Goal: Download file/media

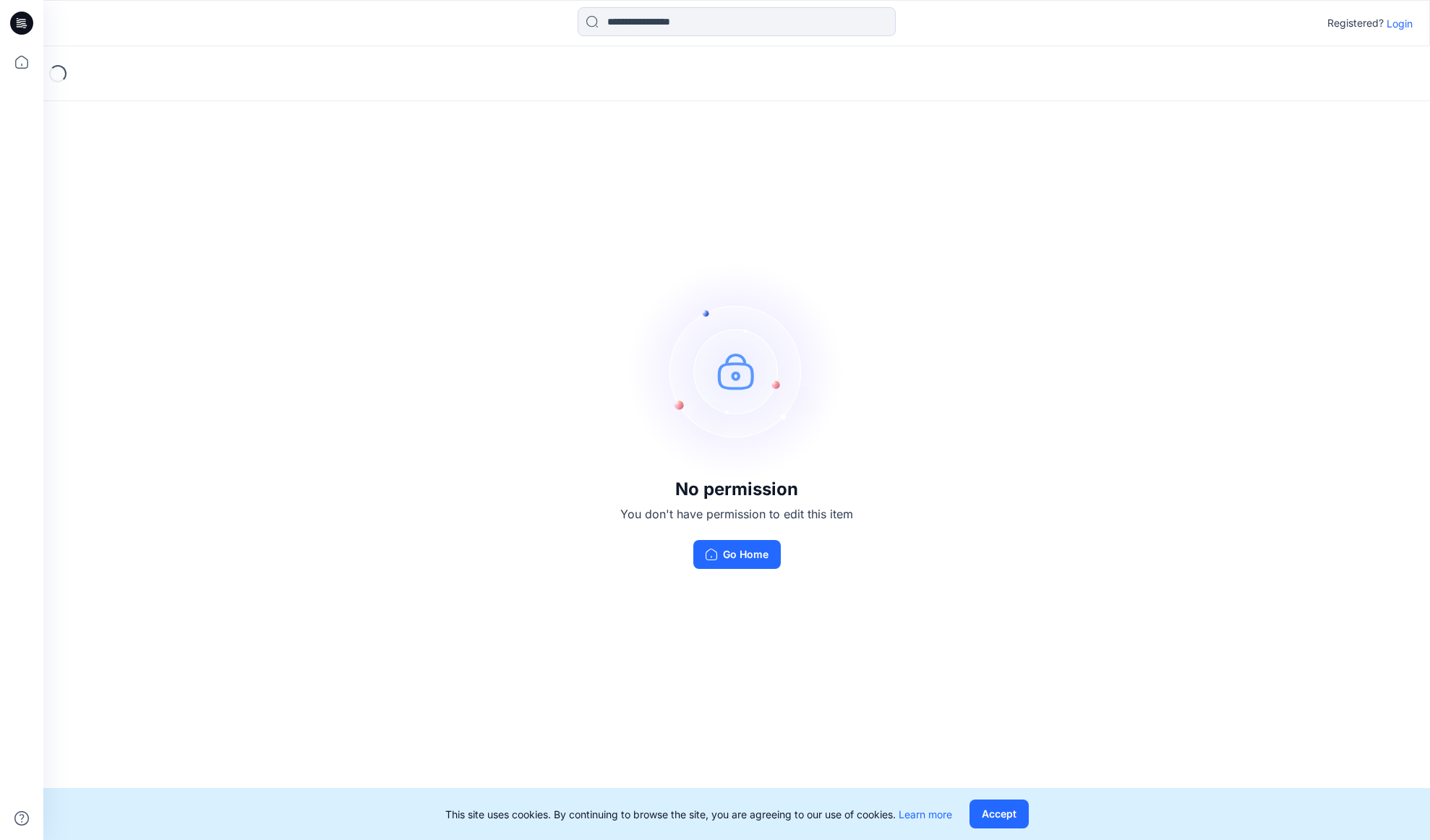
click at [1394, 18] on p "Login" at bounding box center [1400, 24] width 26 height 15
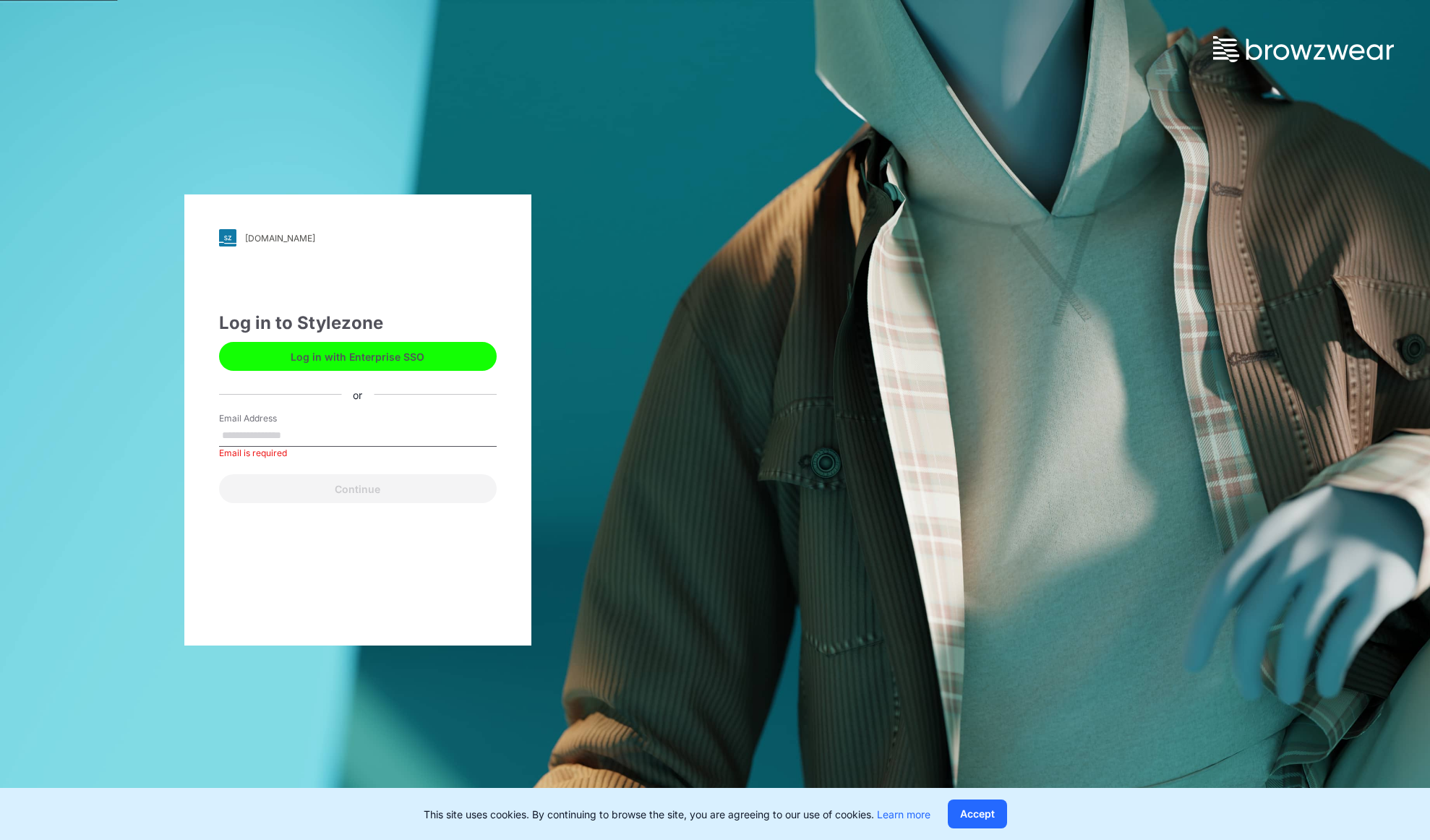
click at [253, 430] on input "Email Address" at bounding box center [358, 436] width 278 height 22
type input "**********"
click at [280, 485] on button "Continue" at bounding box center [358, 489] width 278 height 29
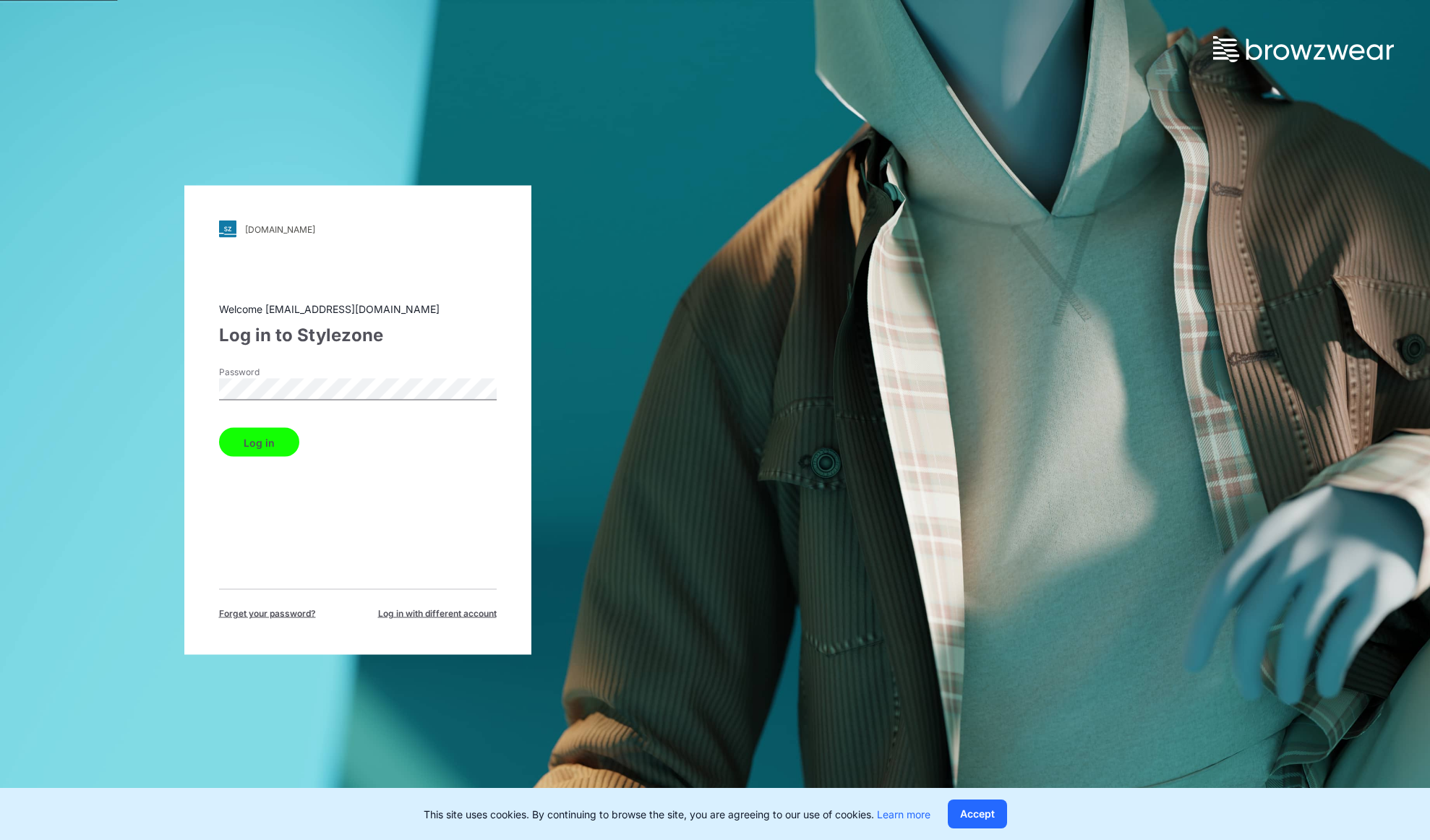
click at [255, 440] on button "Log in" at bounding box center [258, 442] width 80 height 29
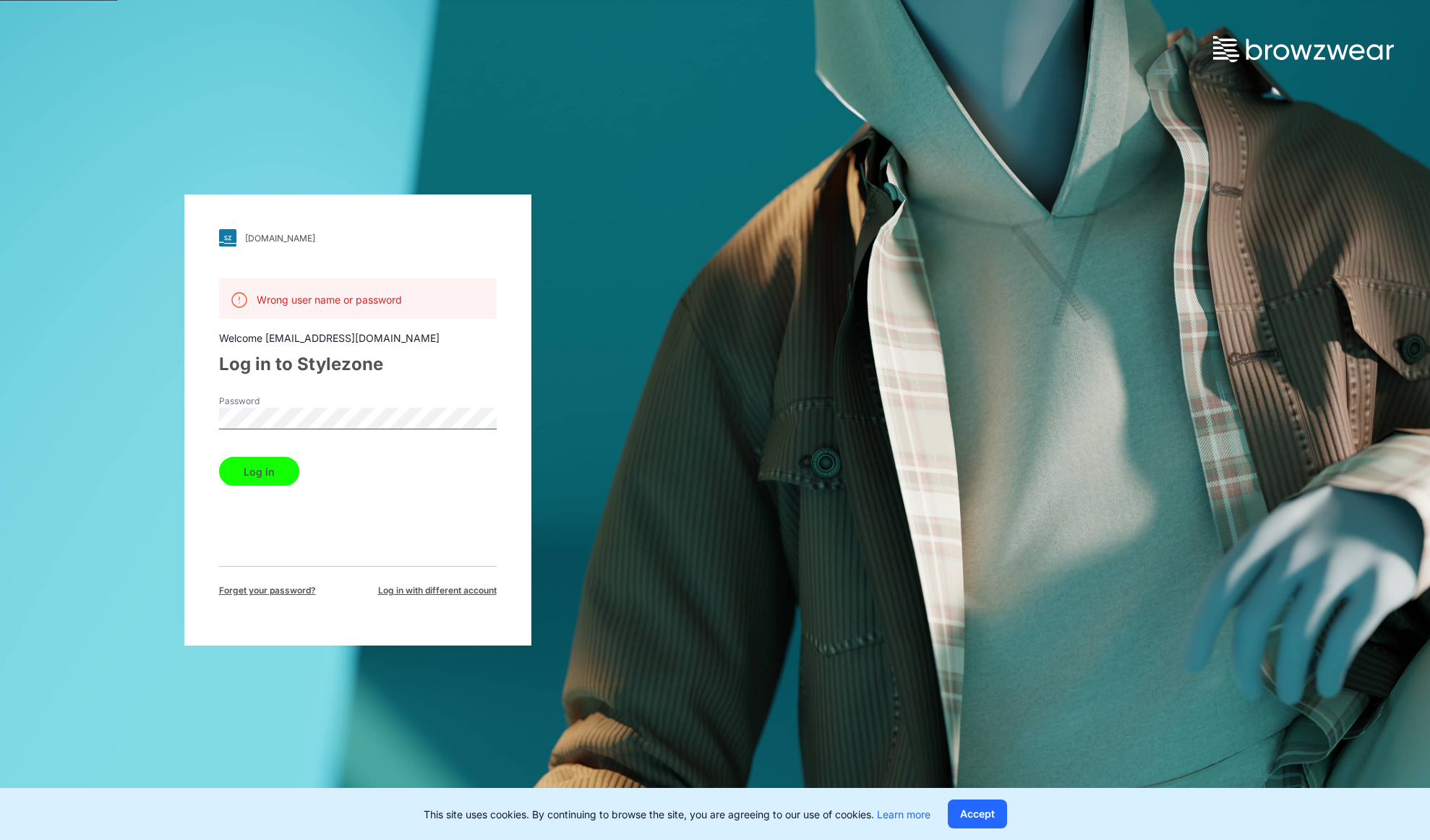
click at [305, 430] on div "Password" at bounding box center [358, 416] width 278 height 44
click at [246, 471] on button "Log in" at bounding box center [258, 471] width 80 height 29
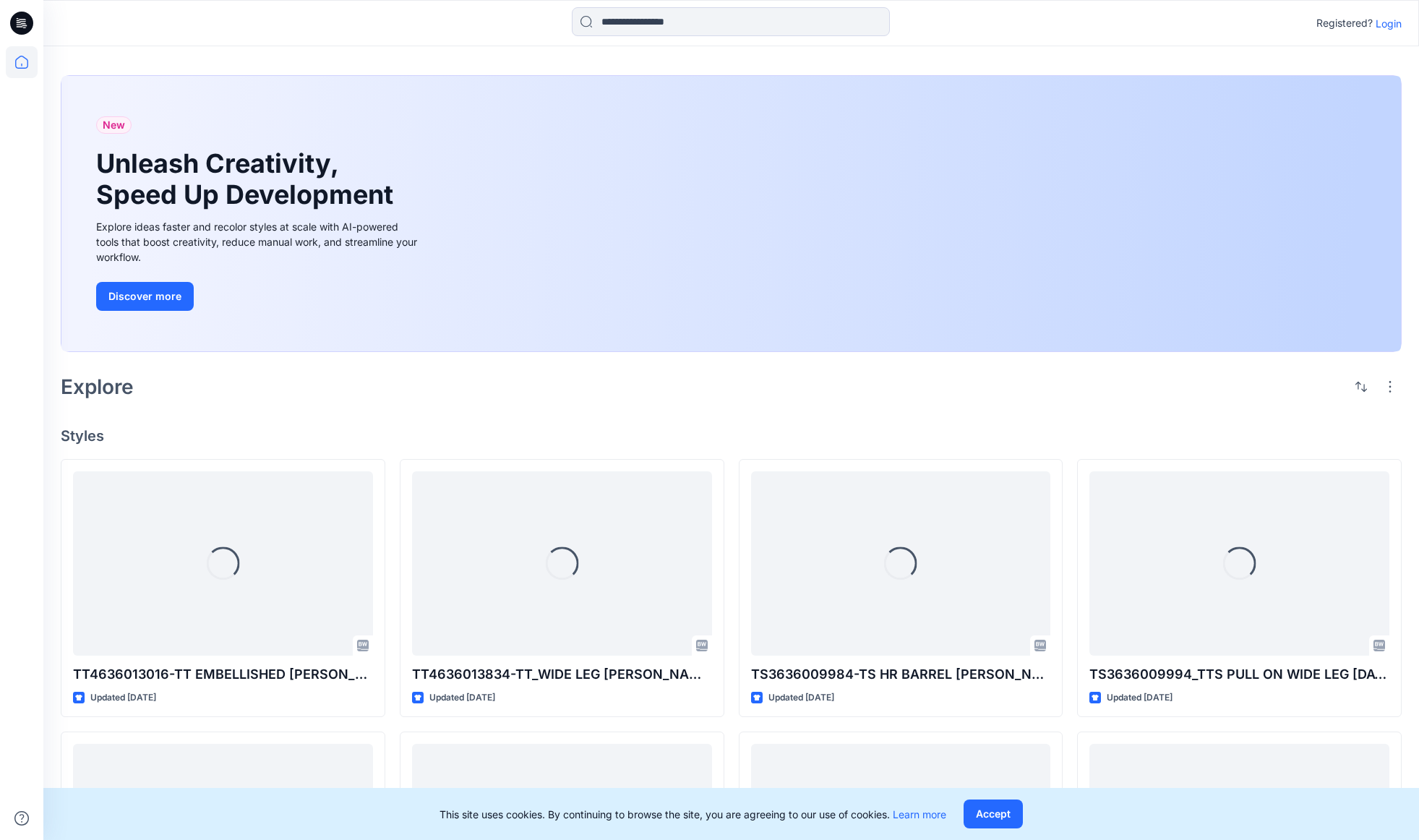
click at [1399, 26] on p "Login" at bounding box center [1389, 24] width 26 height 15
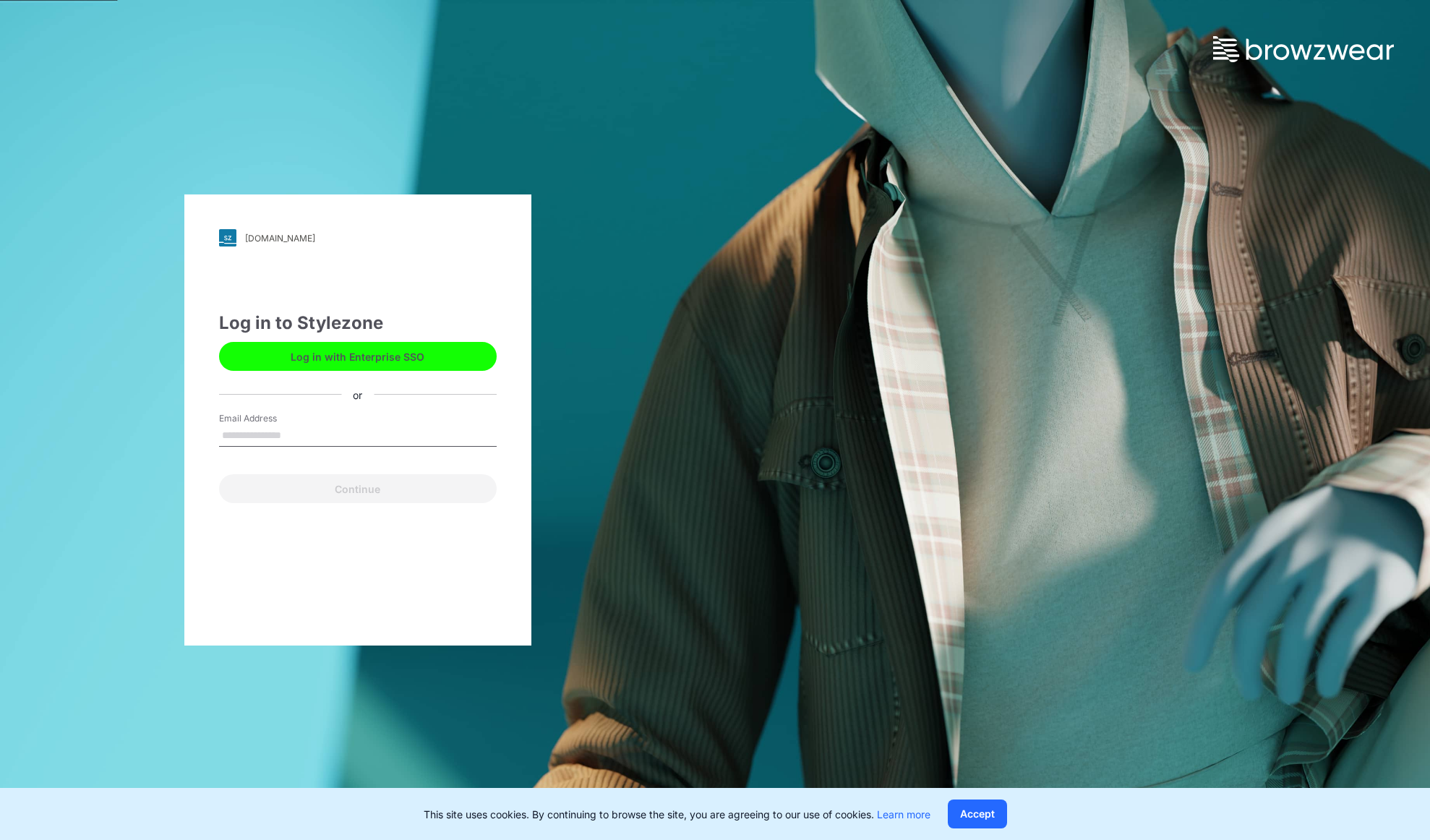
click at [234, 439] on input "Email Address" at bounding box center [358, 436] width 278 height 22
type input "**********"
click at [252, 487] on button "Continue" at bounding box center [358, 489] width 278 height 29
click at [354, 492] on button "Continue" at bounding box center [358, 489] width 278 height 29
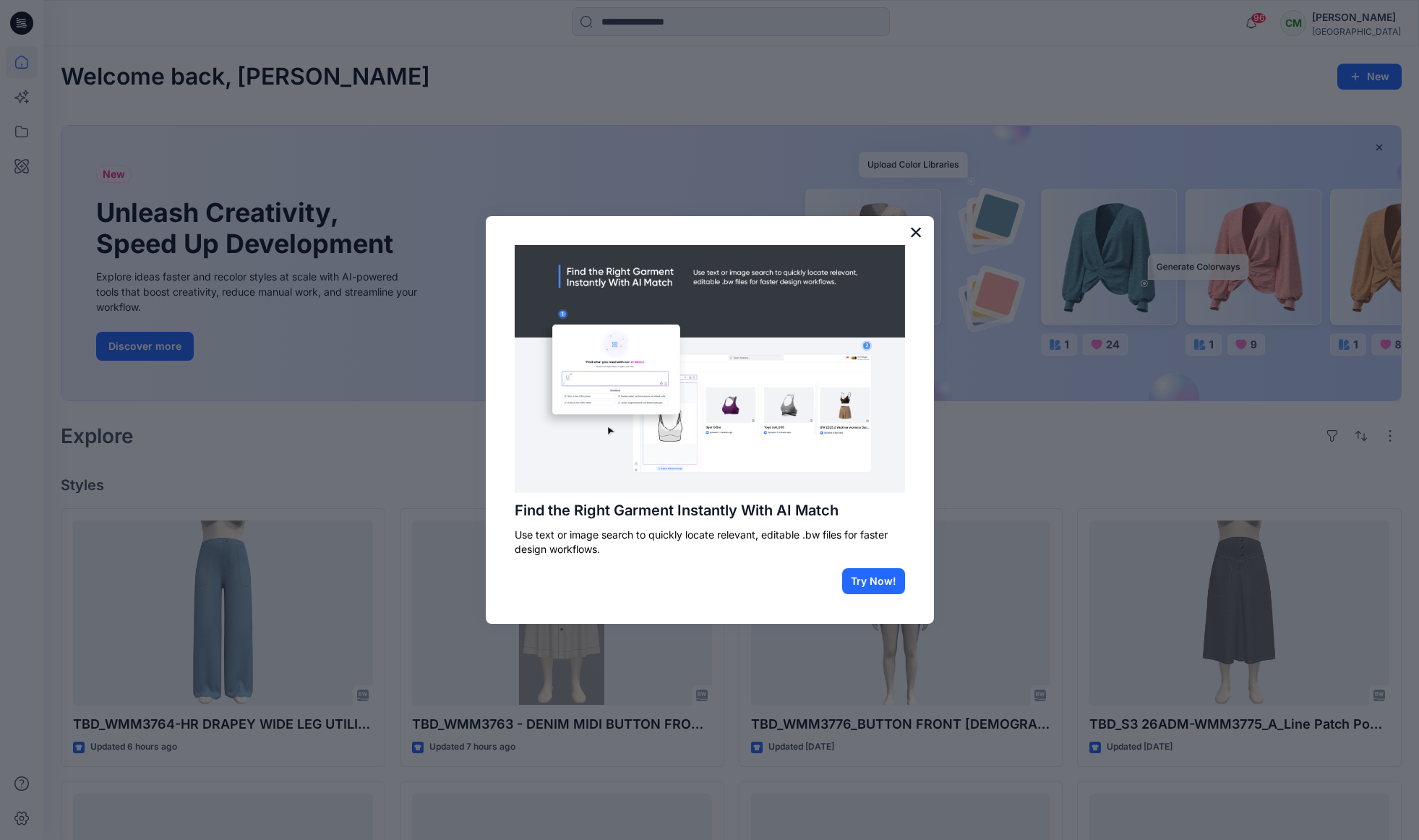
click at [921, 233] on button "×" at bounding box center [916, 232] width 13 height 24
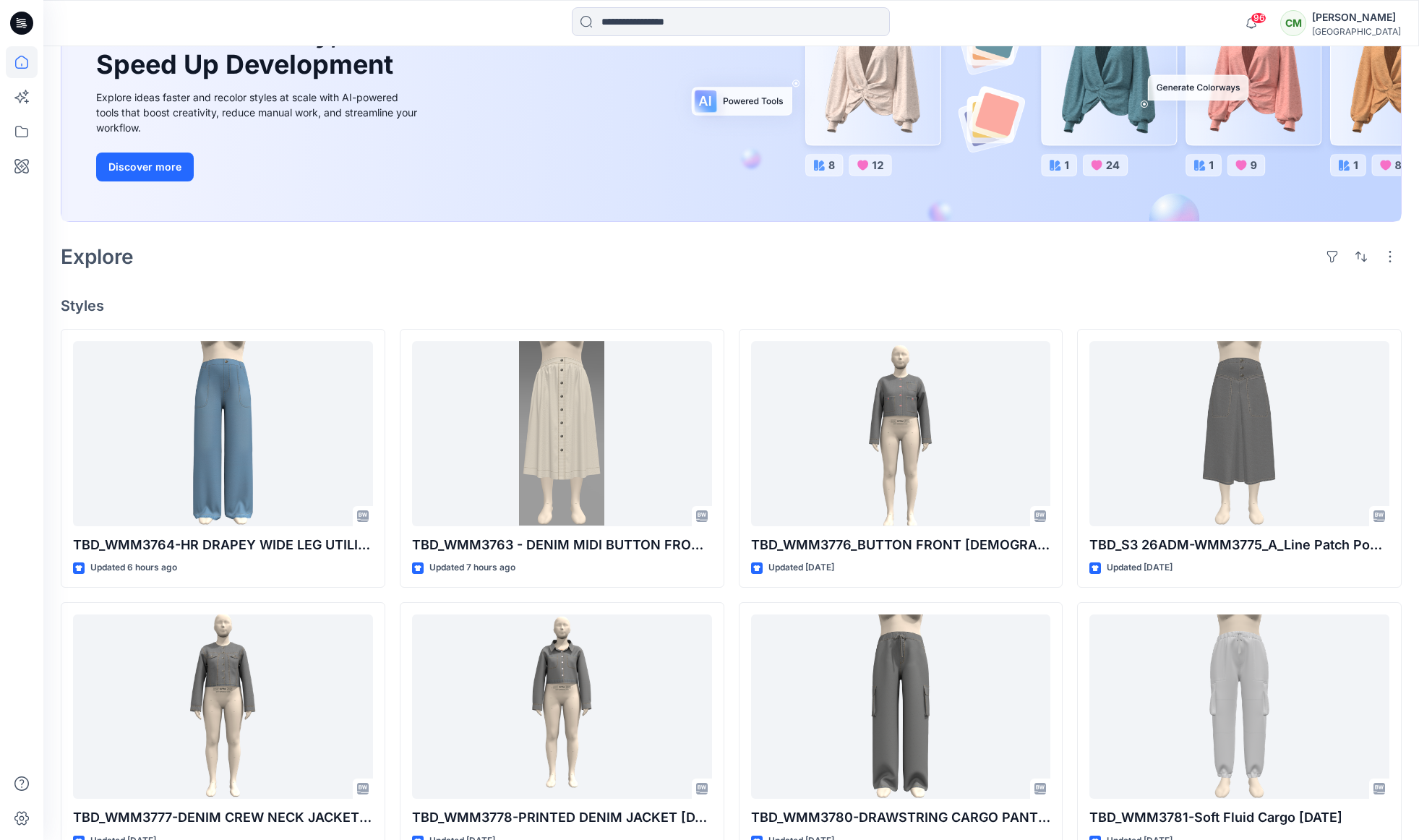
scroll to position [182, 0]
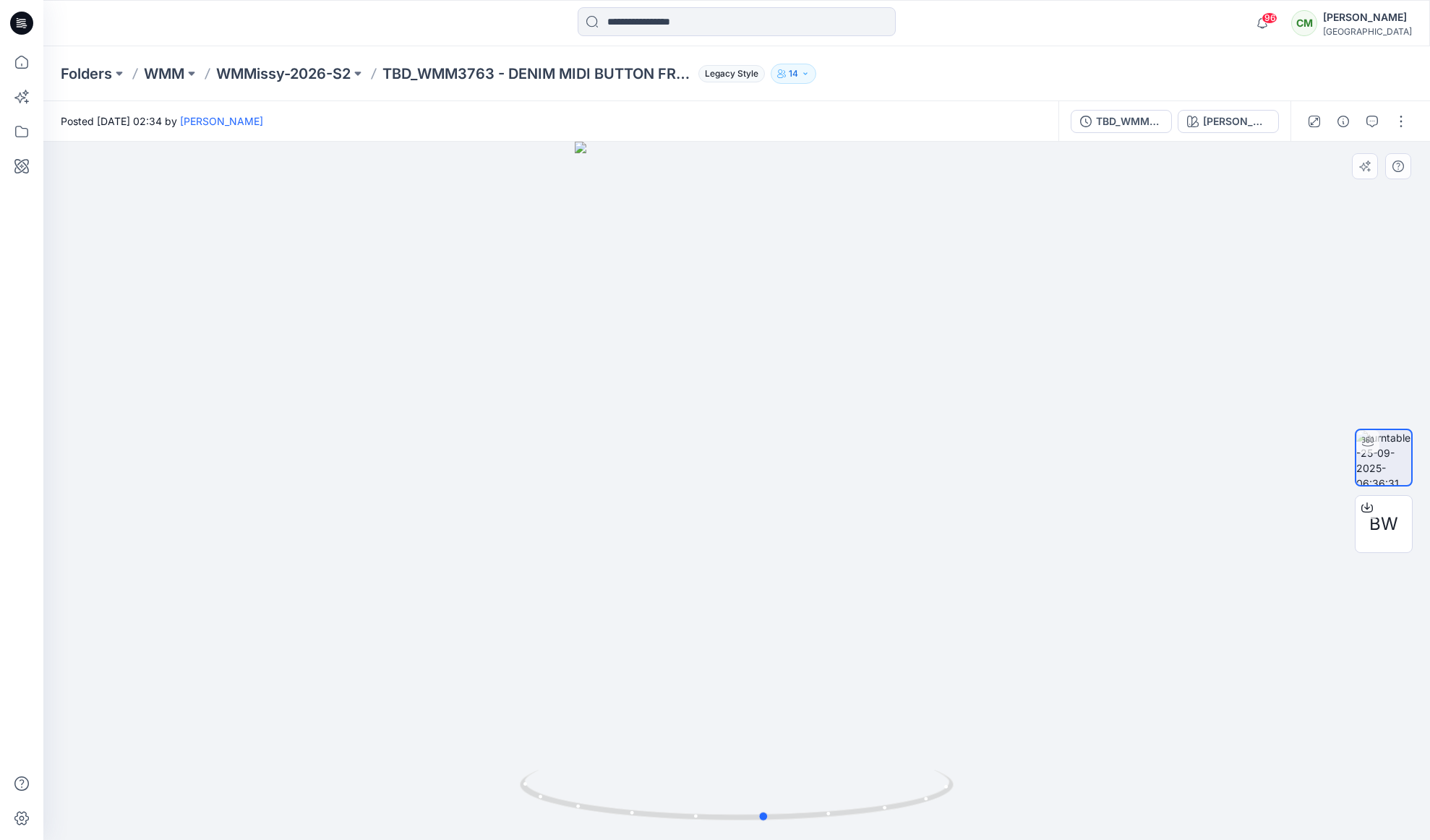
drag, startPoint x: 823, startPoint y: 424, endPoint x: 857, endPoint y: 413, distance: 35.7
click at [851, 415] on div at bounding box center [737, 490] width 1387 height 698
click at [1364, 503] on icon at bounding box center [1367, 507] width 12 height 12
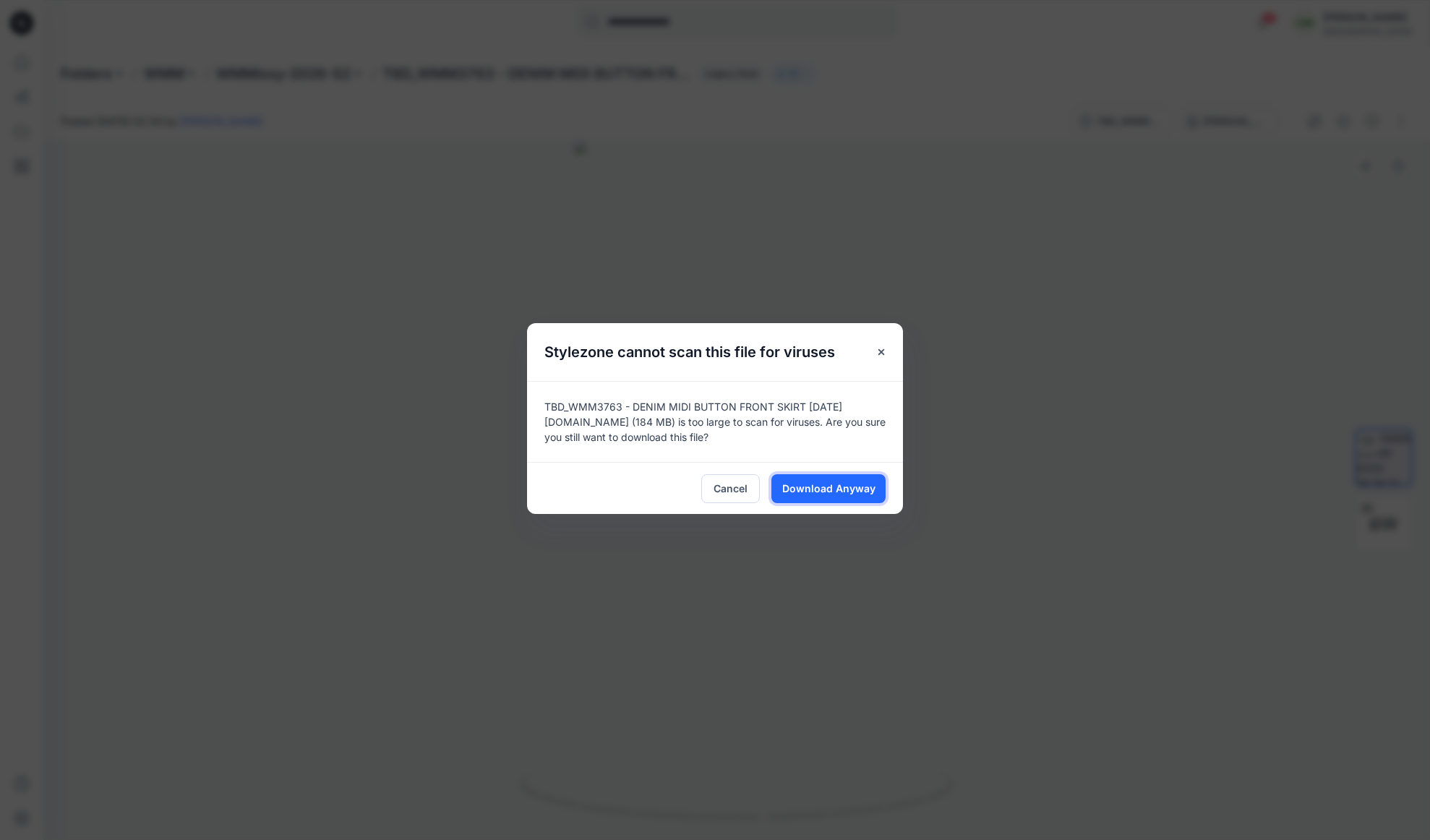
click at [827, 494] on span "Download Anyway" at bounding box center [829, 489] width 93 height 15
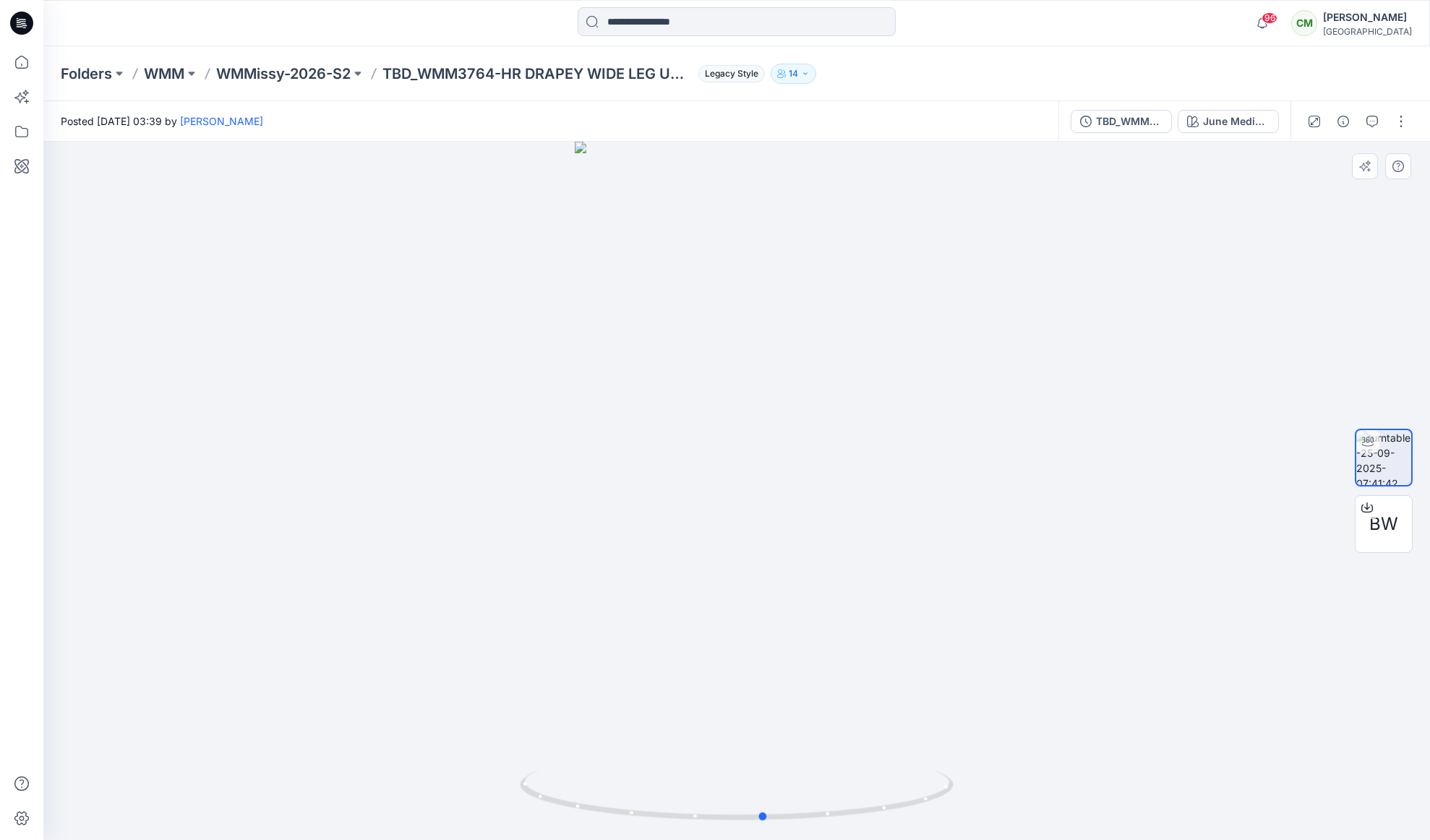
drag, startPoint x: 786, startPoint y: 439, endPoint x: 928, endPoint y: 436, distance: 142.0
click at [832, 436] on div at bounding box center [737, 490] width 1387 height 698
click at [1369, 507] on icon at bounding box center [1367, 505] width 6 height 8
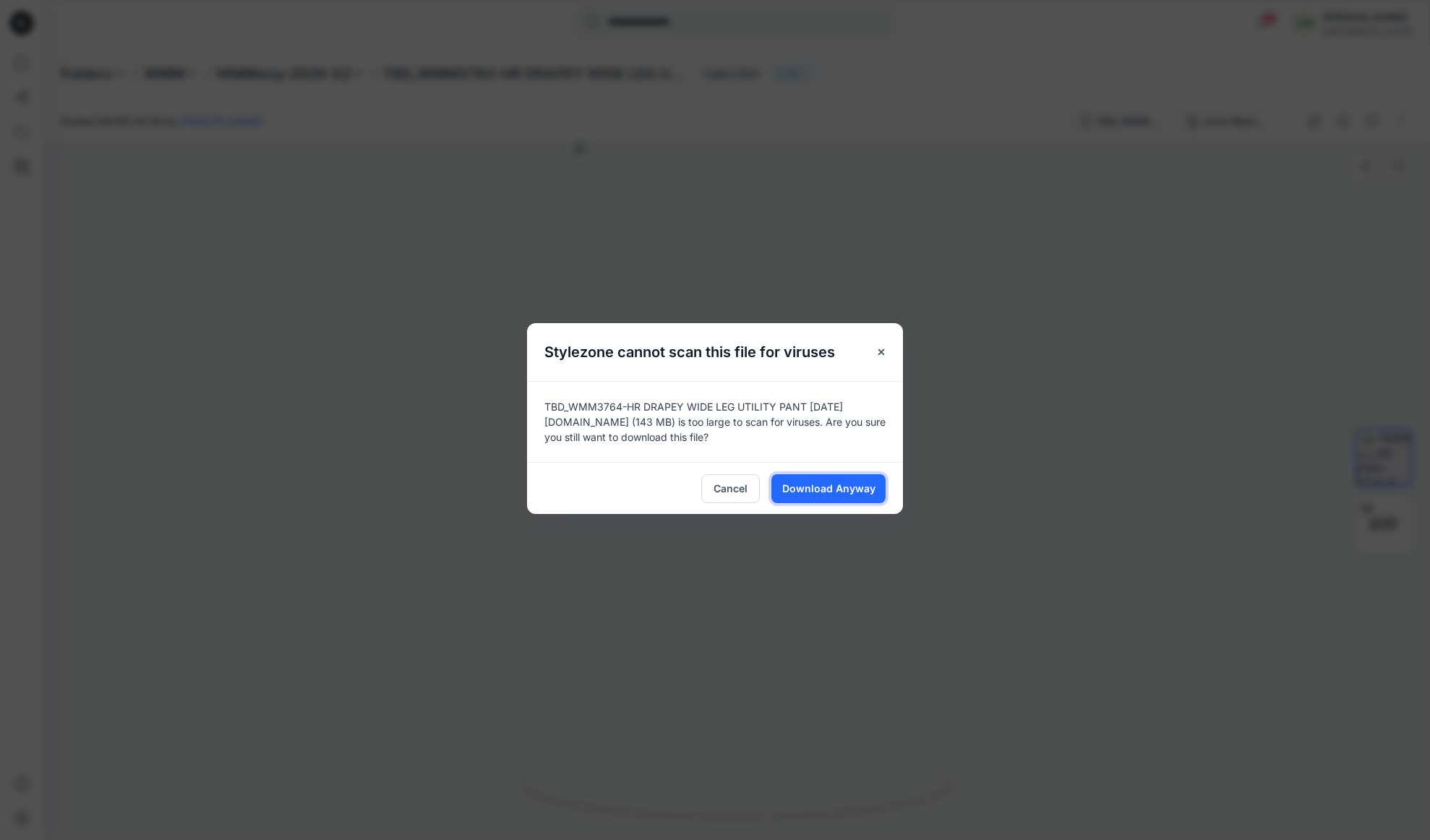
click at [820, 482] on span "Download Anyway" at bounding box center [829, 489] width 93 height 15
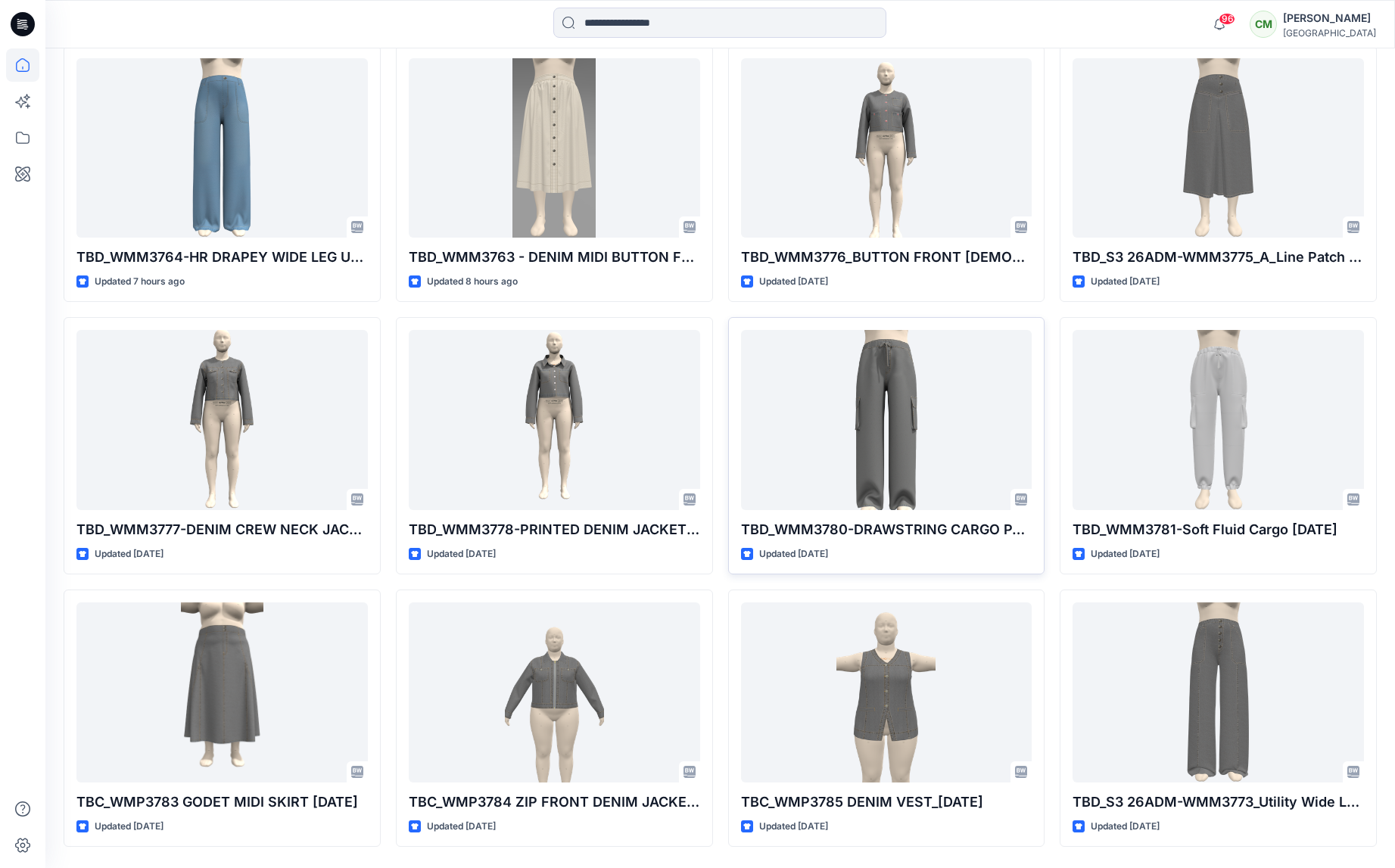
scroll to position [467, 0]
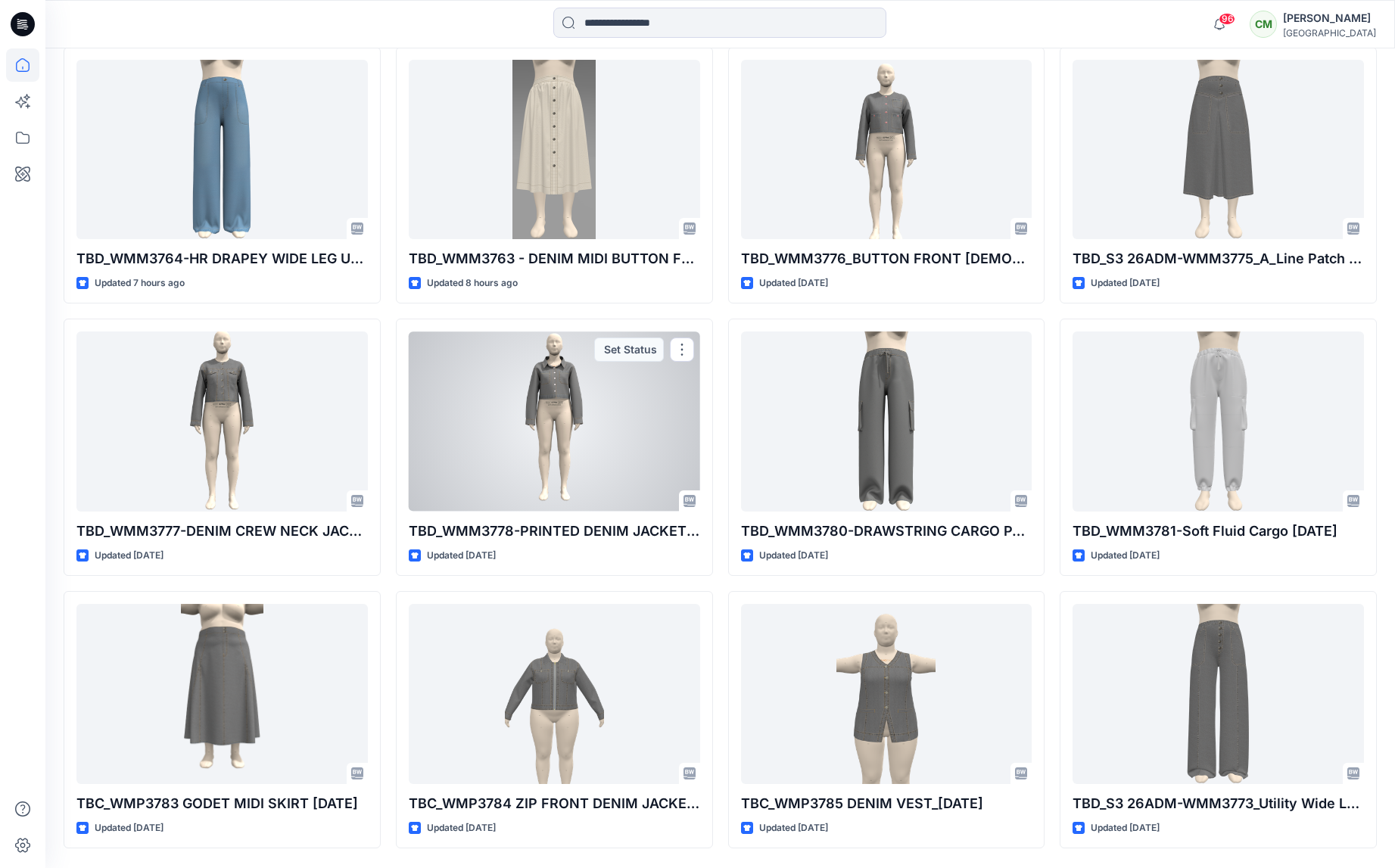
click at [555, 391] on div at bounding box center [554, 421] width 292 height 180
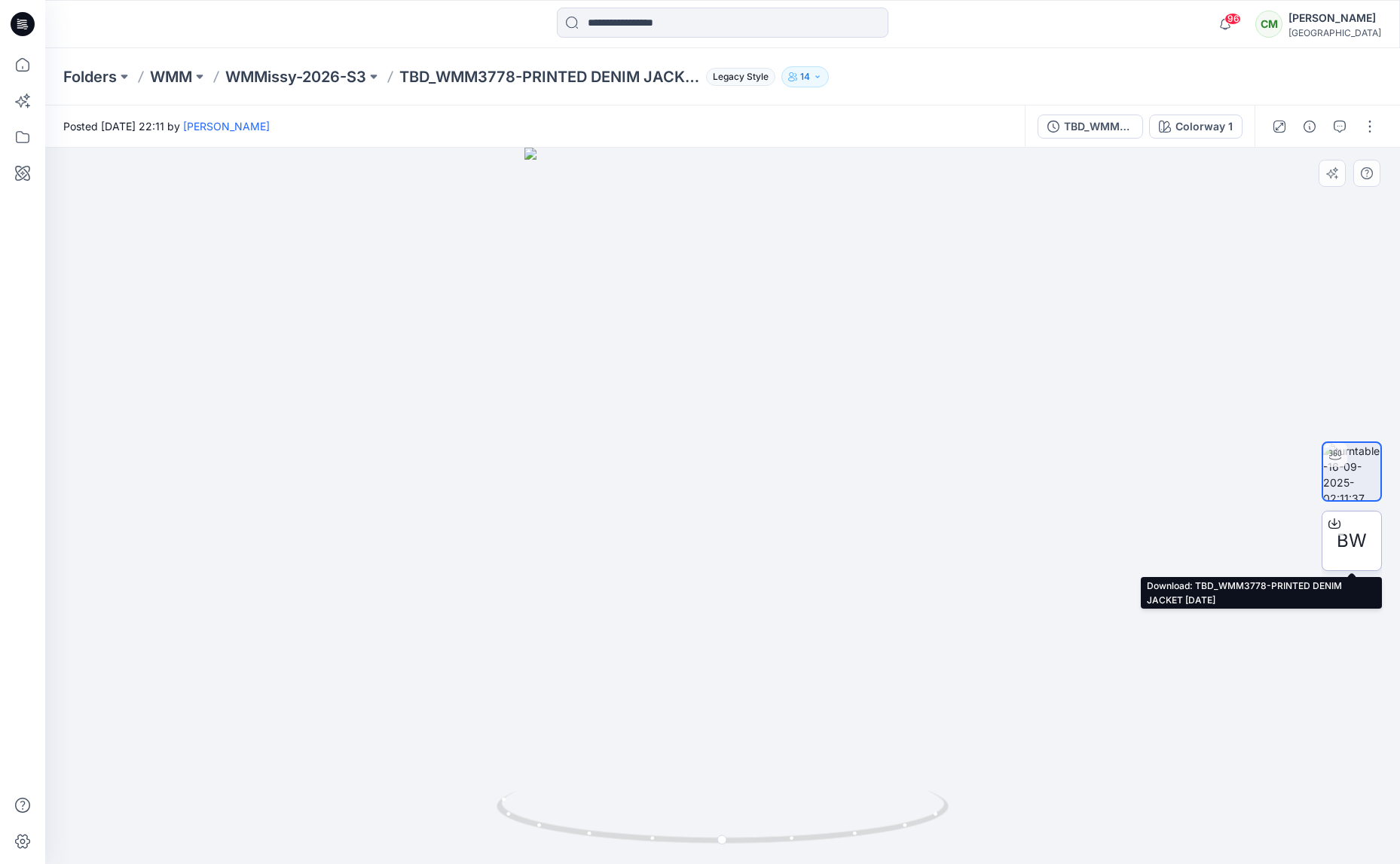
click at [1334, 524] on icon at bounding box center [1334, 521] width 6 height 8
